Goal: Find specific page/section: Find specific page/section

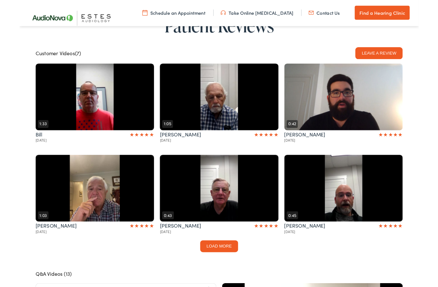
scroll to position [1424, 0]
click at [83, 201] on button "Play" at bounding box center [83, 206] width 130 height 73
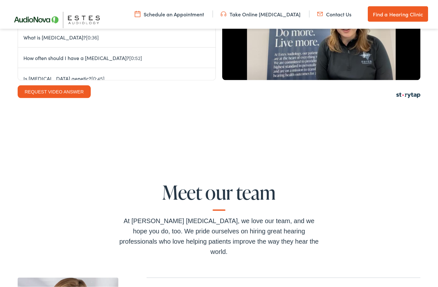
scroll to position [1761, 0]
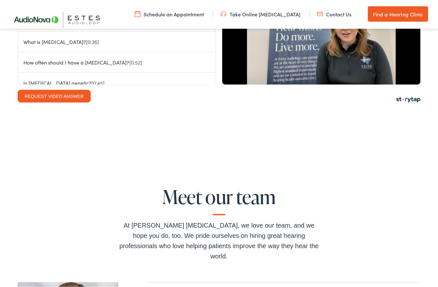
click at [236, 186] on h2 "Meet our team" at bounding box center [218, 200] width 205 height 29
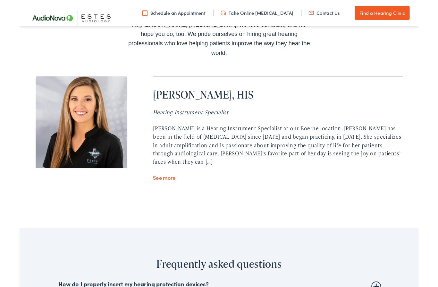
scroll to position [1971, 0]
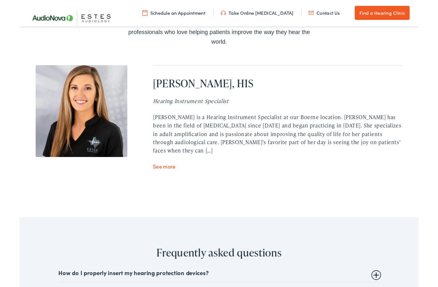
click at [164, 178] on link "See more" at bounding box center [159, 182] width 25 height 8
